Goal: Information Seeking & Learning: Find specific fact

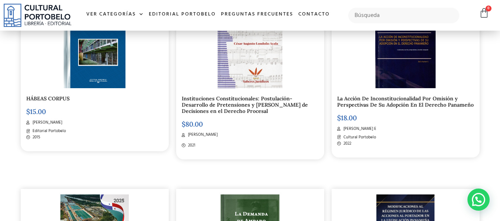
scroll to position [607, 0]
click at [389, 66] on img at bounding box center [405, 44] width 61 height 89
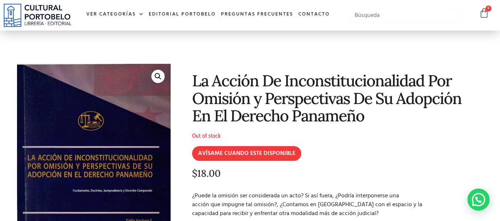
click at [371, 15] on input "text" at bounding box center [403, 16] width 111 height 16
type input "ricardo arroyave"
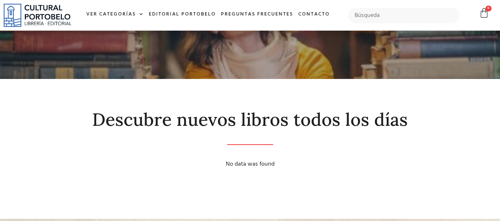
scroll to position [31, 0]
